Goal: Task Accomplishment & Management: Use online tool/utility

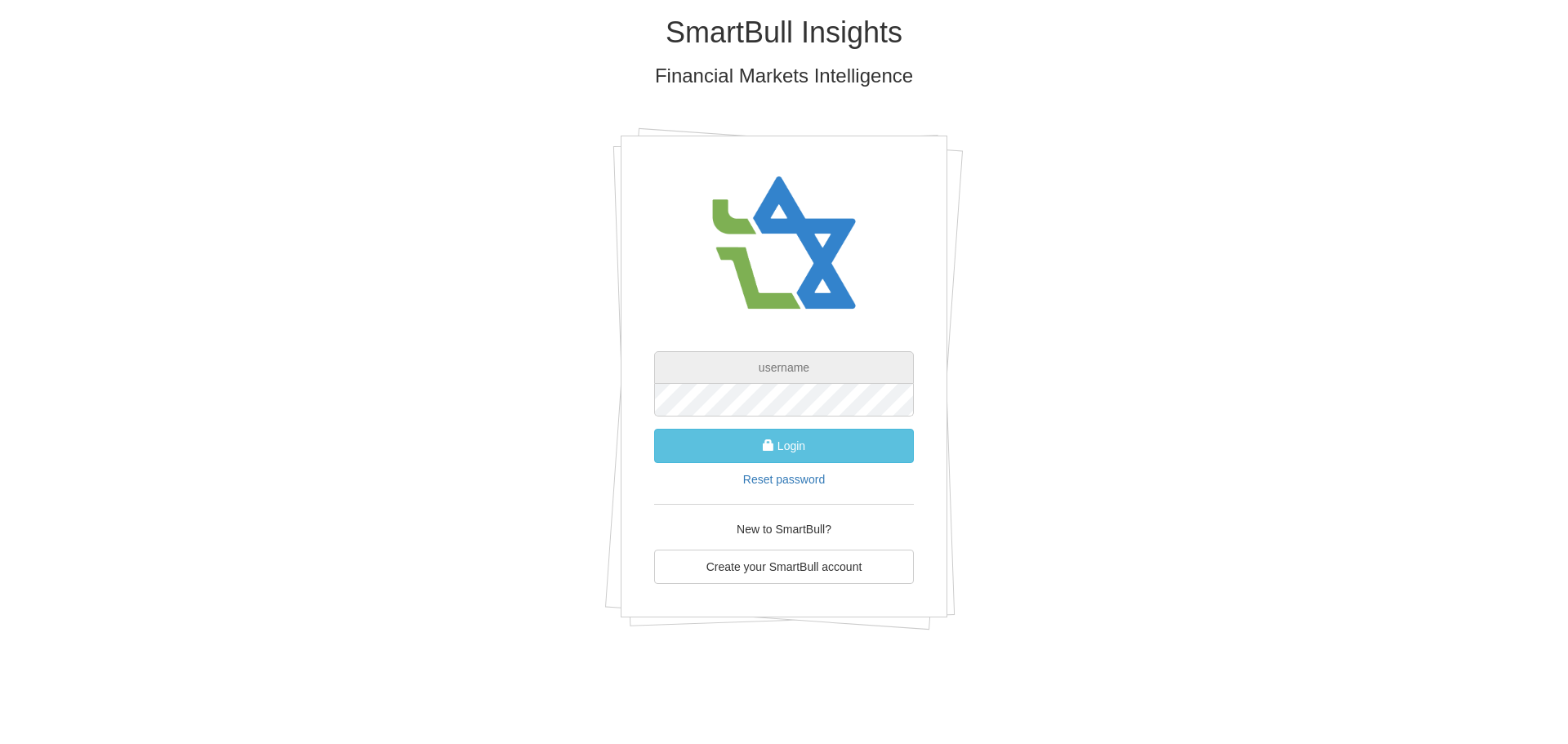
click at [742, 366] on input "text" at bounding box center [783, 367] width 259 height 32
click at [654, 429] on button "Login" at bounding box center [783, 446] width 259 height 34
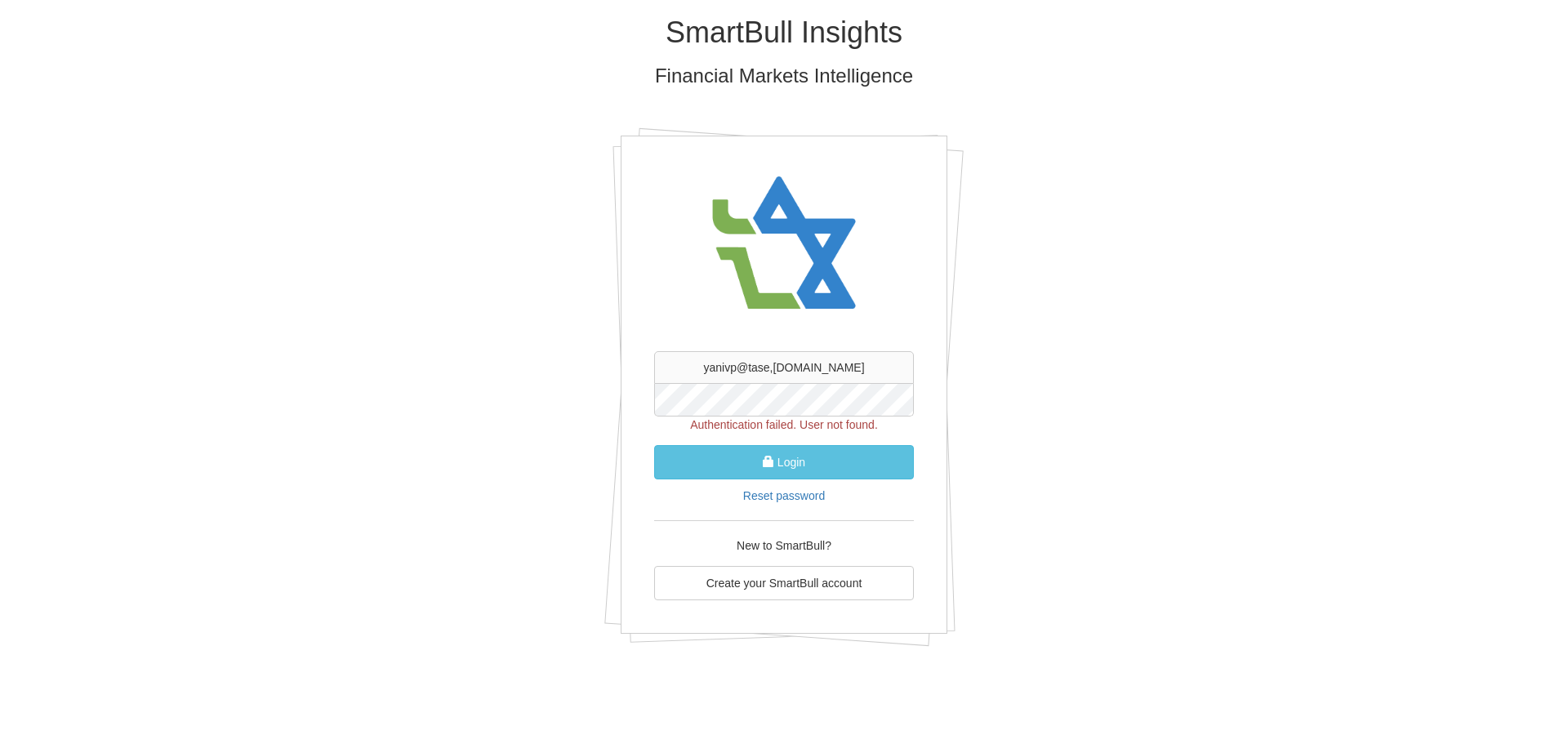
click at [633, 400] on div "yanivp@tase,[DOMAIN_NAME] Authentication failed. User not found. Login Reset pa…" at bounding box center [784, 384] width 327 height 498
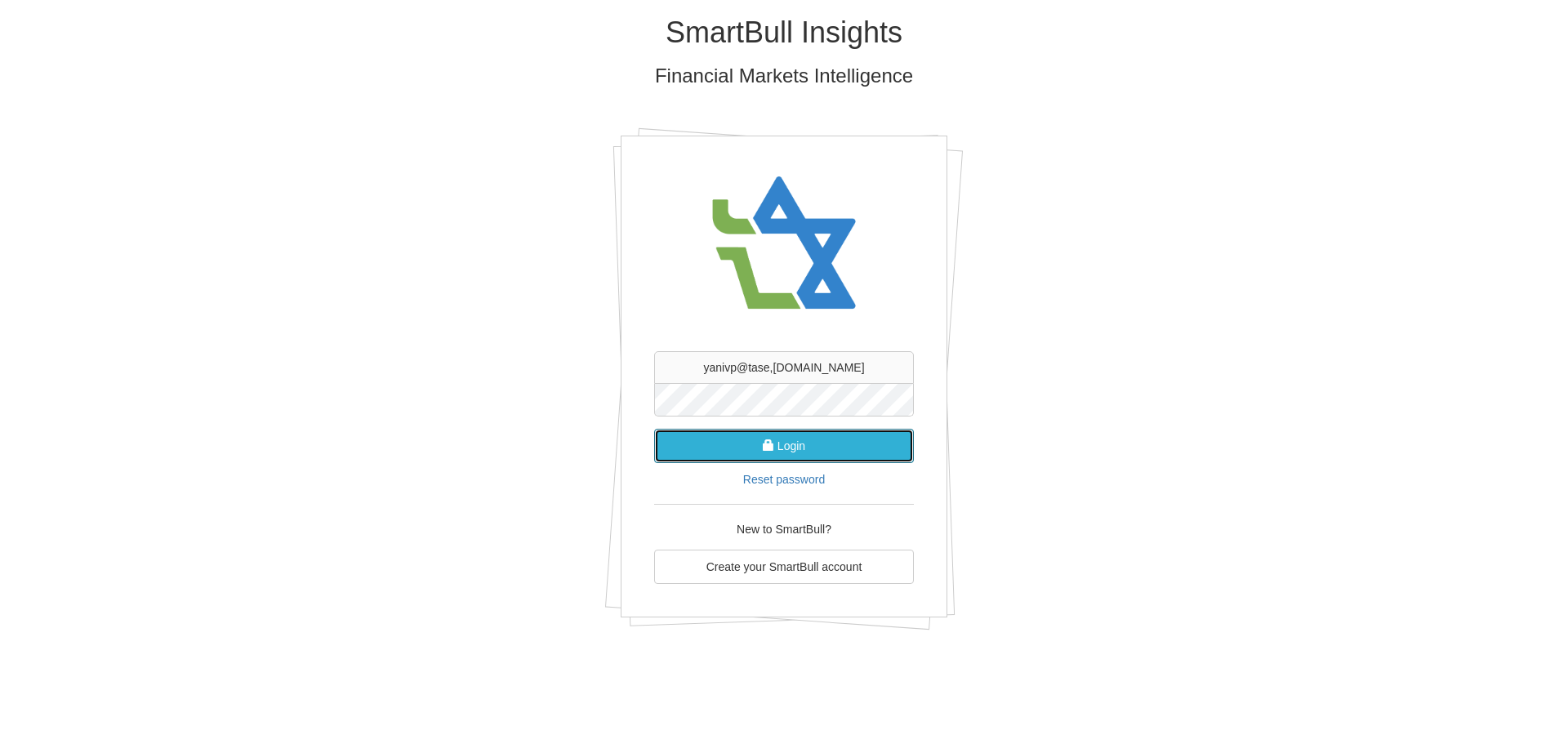
click at [796, 434] on button "Login" at bounding box center [783, 446] width 259 height 34
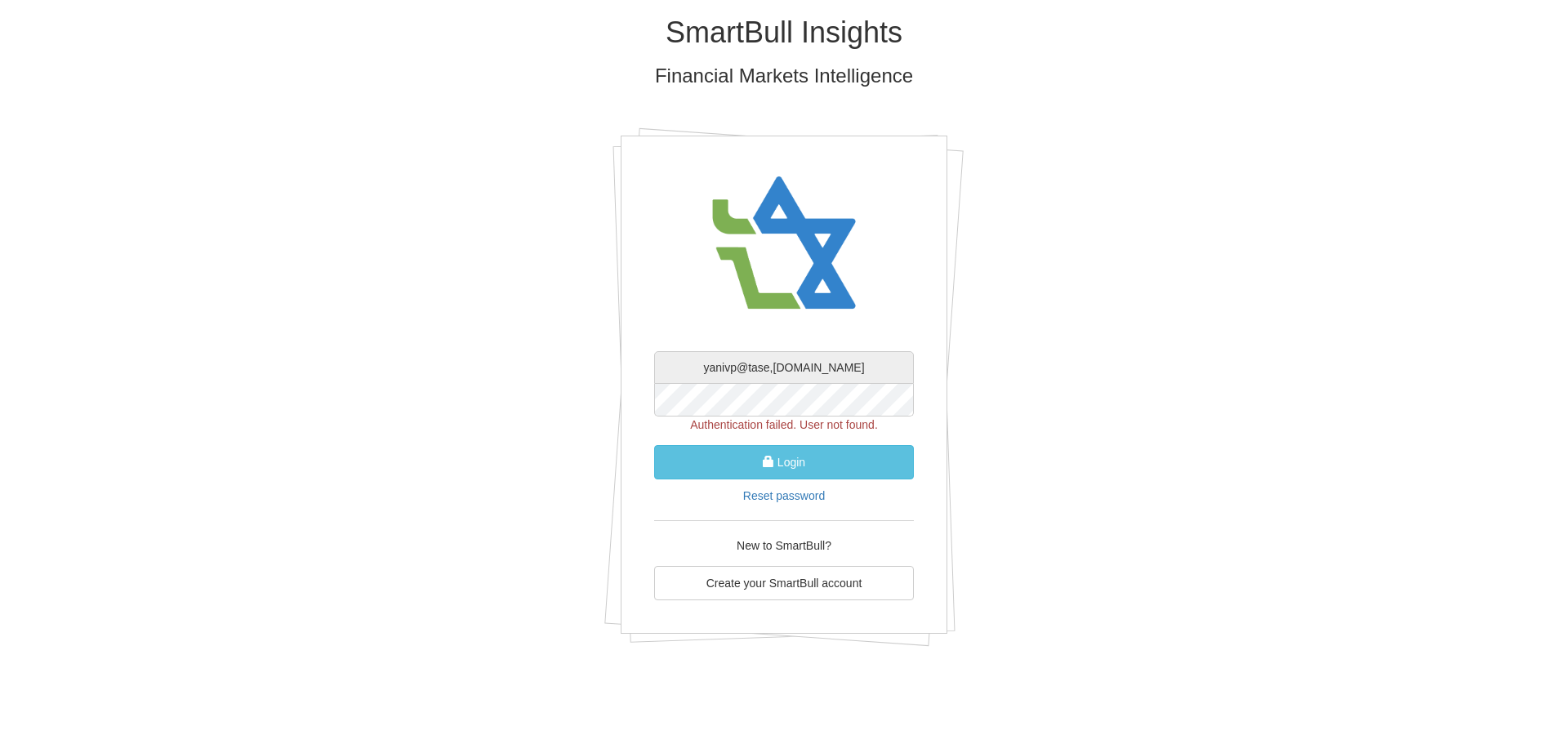
click at [804, 362] on input "yanivp@tase,[DOMAIN_NAME]" at bounding box center [783, 367] width 259 height 32
click at [805, 362] on input "yanivp@tase,[DOMAIN_NAME]" at bounding box center [783, 367] width 259 height 32
click at [798, 366] on input "yanivp@tase,[DOMAIN_NAME]" at bounding box center [783, 367] width 259 height 32
drag, startPoint x: 802, startPoint y: 367, endPoint x: 868, endPoint y: 356, distance: 66.9
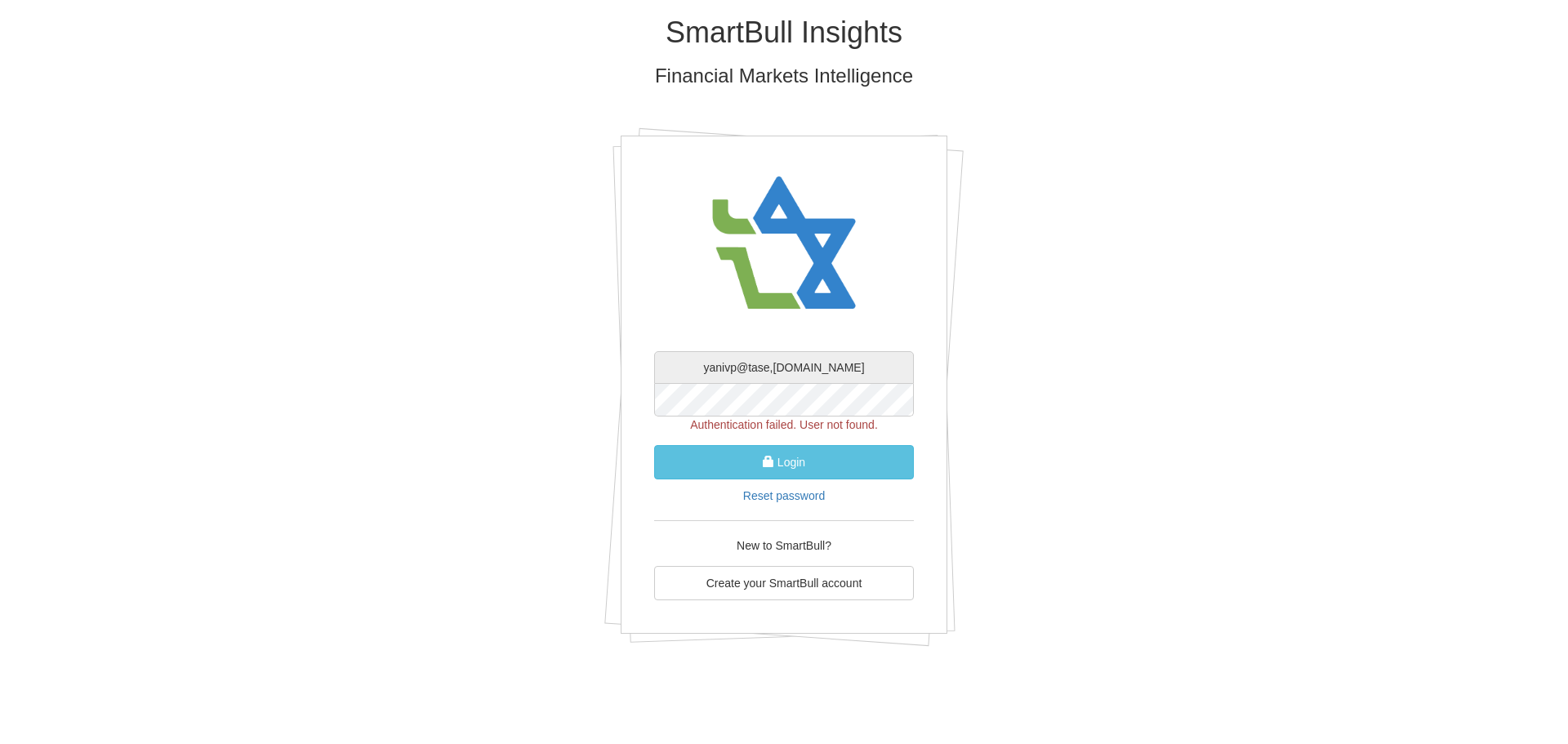
click at [868, 355] on input "yanivp@tase,[DOMAIN_NAME]" at bounding box center [783, 367] width 259 height 32
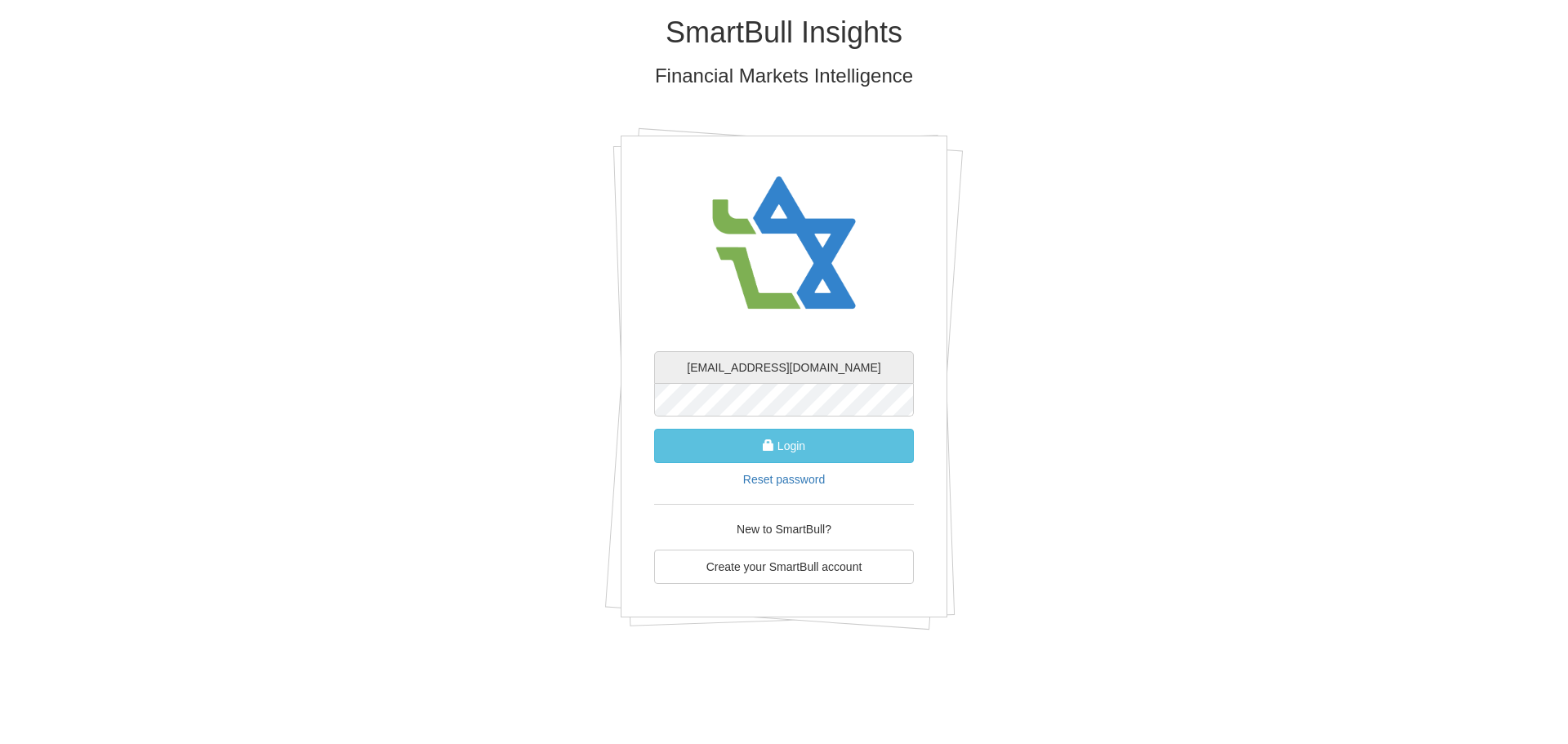
type input "[EMAIL_ADDRESS][DOMAIN_NAME]"
click at [823, 436] on button "Login" at bounding box center [783, 446] width 259 height 34
